Goal: Navigation & Orientation: Find specific page/section

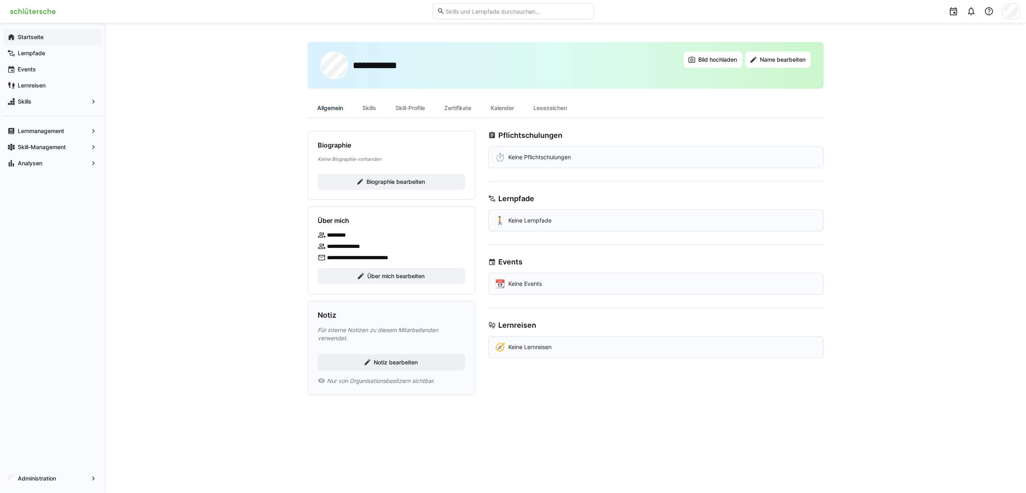
click at [35, 43] on div "Startseite" at bounding box center [52, 37] width 98 height 16
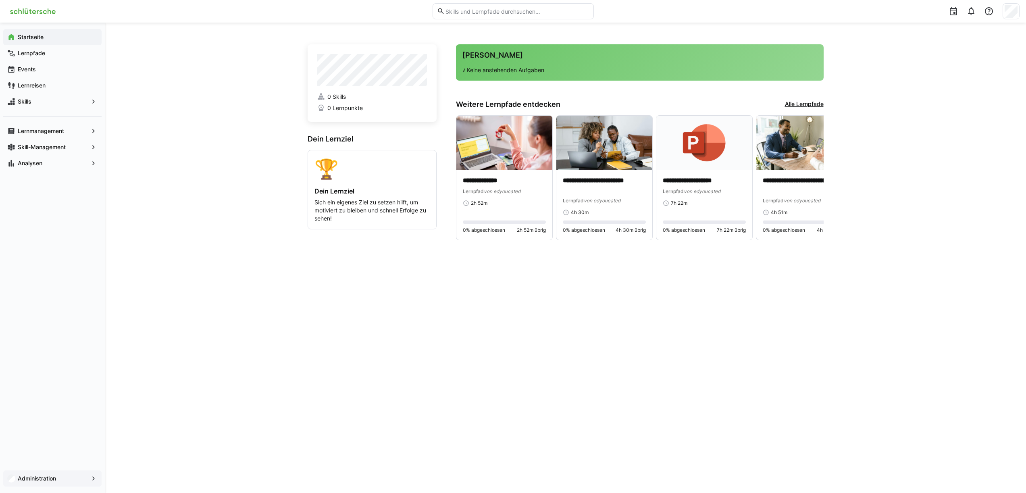
click at [0, 0] on app-navigation-label "Administration" at bounding box center [0, 0] width 0 height 0
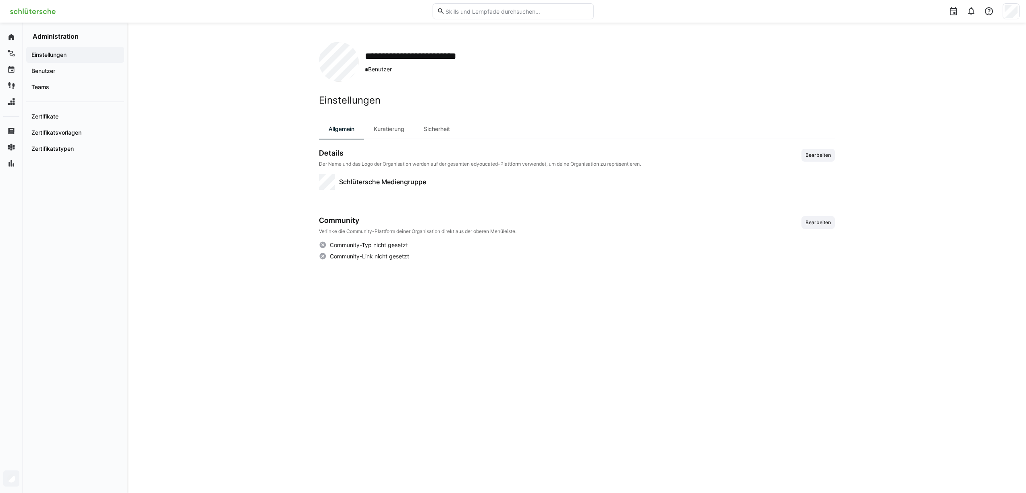
click at [27, 11] on img at bounding box center [32, 11] width 53 height 13
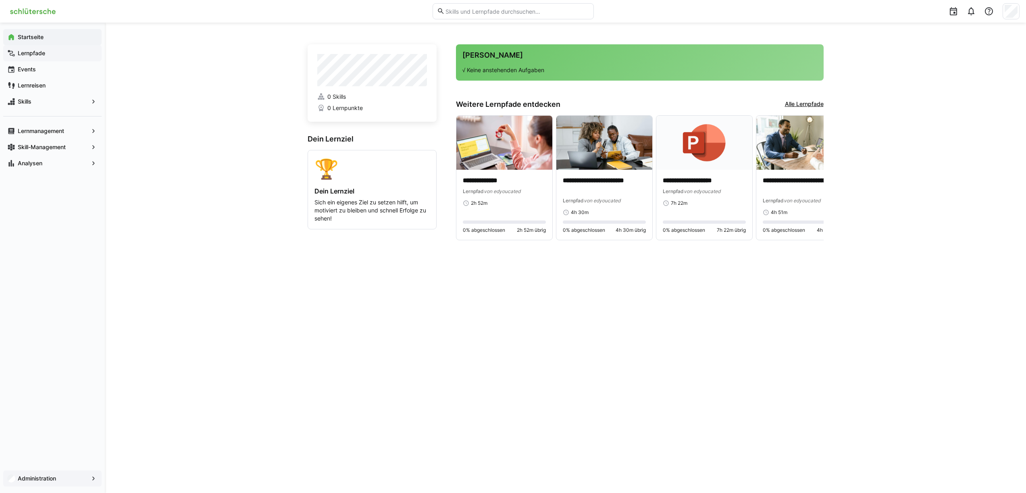
click at [0, 0] on app-navigation-label "Lernpfade" at bounding box center [0, 0] width 0 height 0
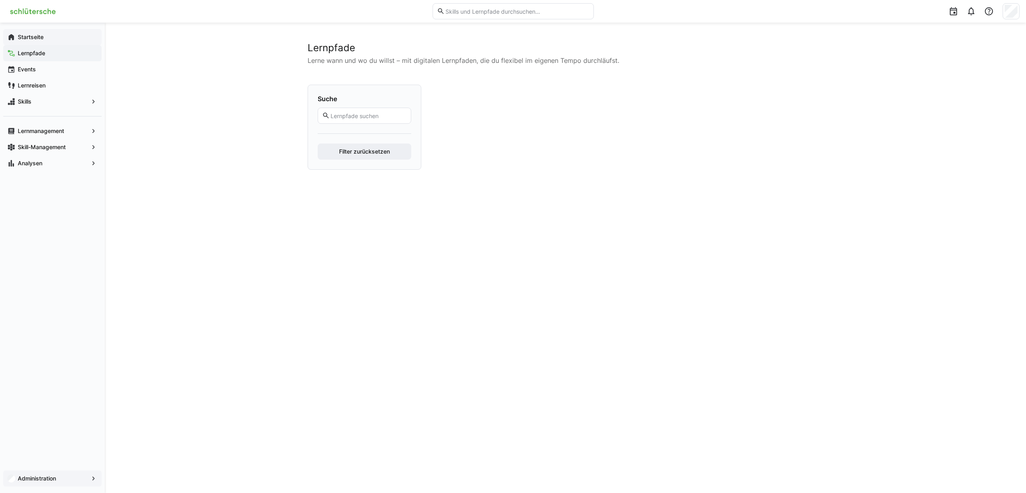
click at [0, 0] on app-navigation-label "Startseite" at bounding box center [0, 0] width 0 height 0
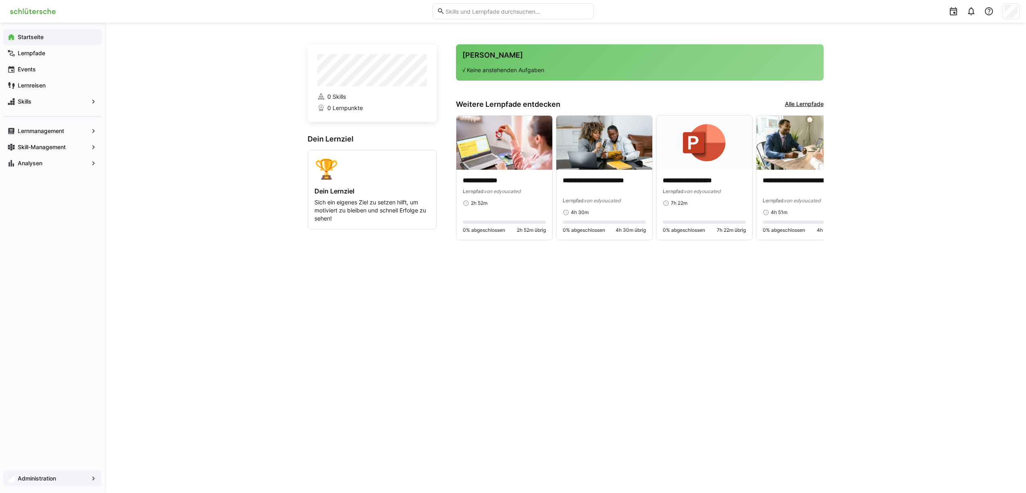
click at [0, 0] on app-navigation-label "Startseite" at bounding box center [0, 0] width 0 height 0
